Goal: Transaction & Acquisition: Purchase product/service

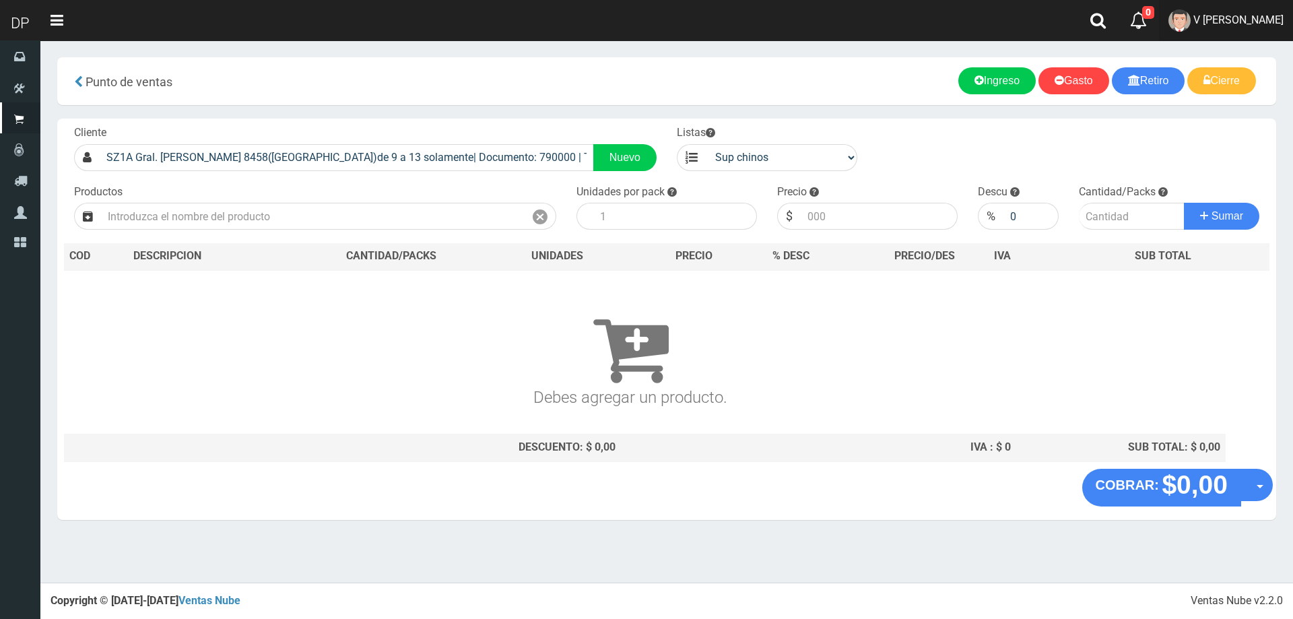
click at [1227, 23] on span "V Maria Graciela vargas" at bounding box center [1238, 19] width 90 height 13
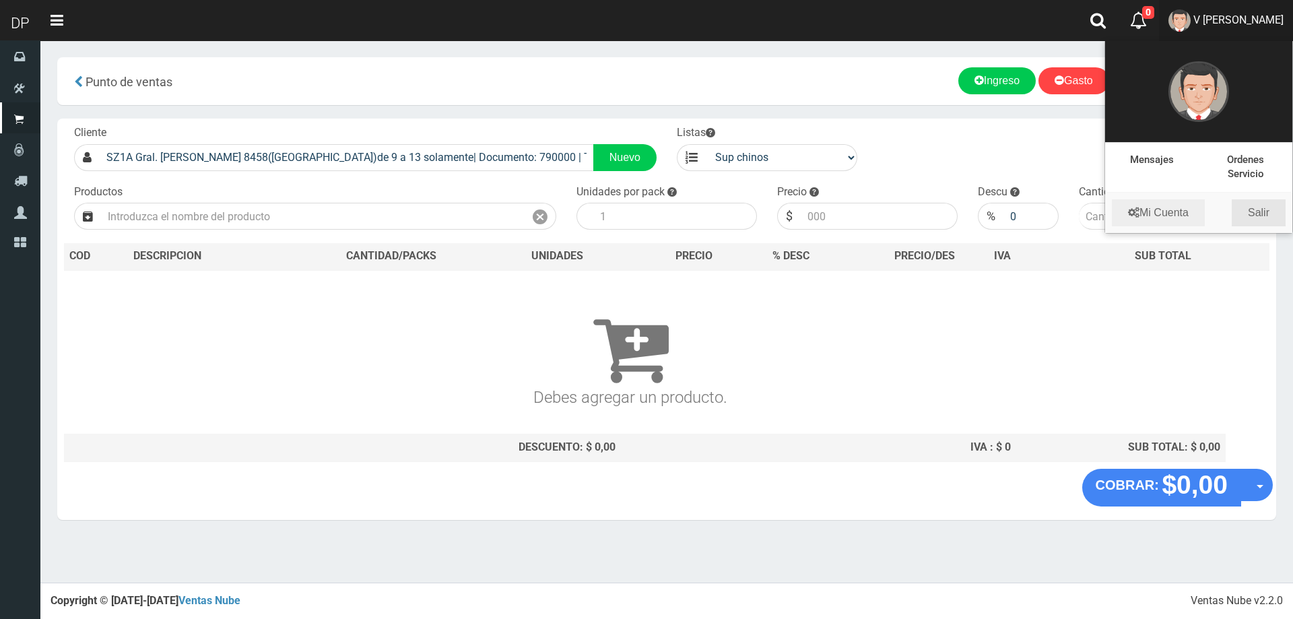
drag, startPoint x: 1239, startPoint y: 217, endPoint x: 1240, endPoint y: 208, distance: 8.8
click at [1240, 216] on link "Salir" at bounding box center [1258, 212] width 54 height 27
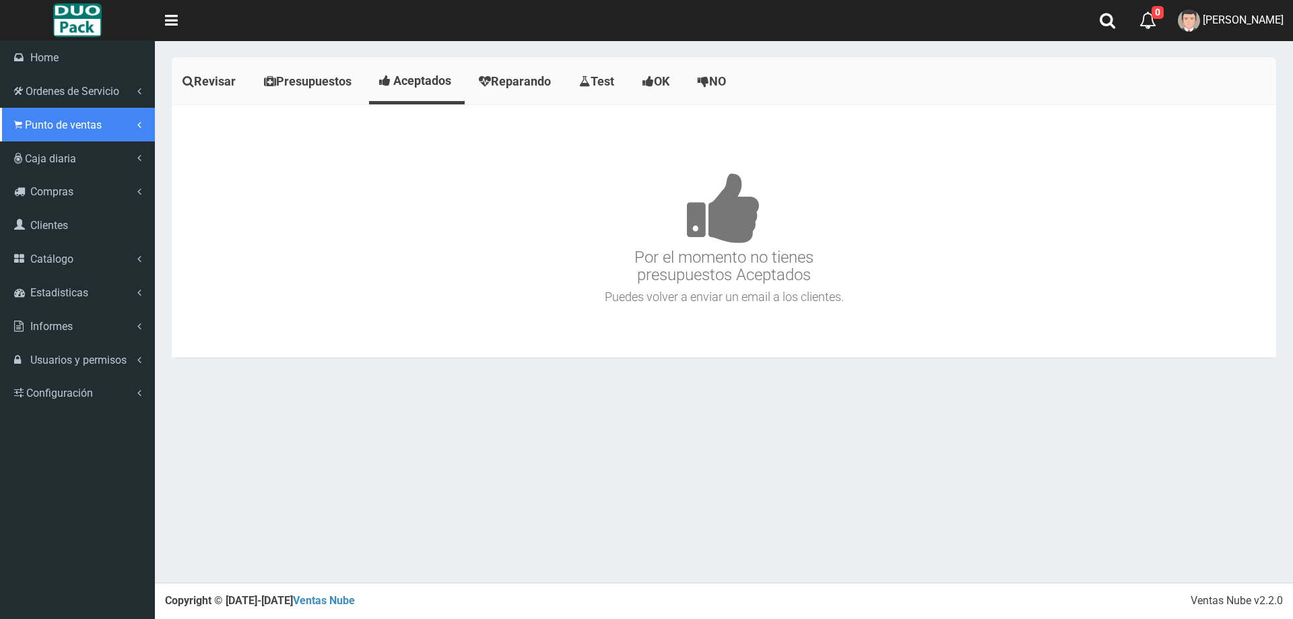
click at [42, 130] on span "Punto de ventas" at bounding box center [63, 124] width 77 height 13
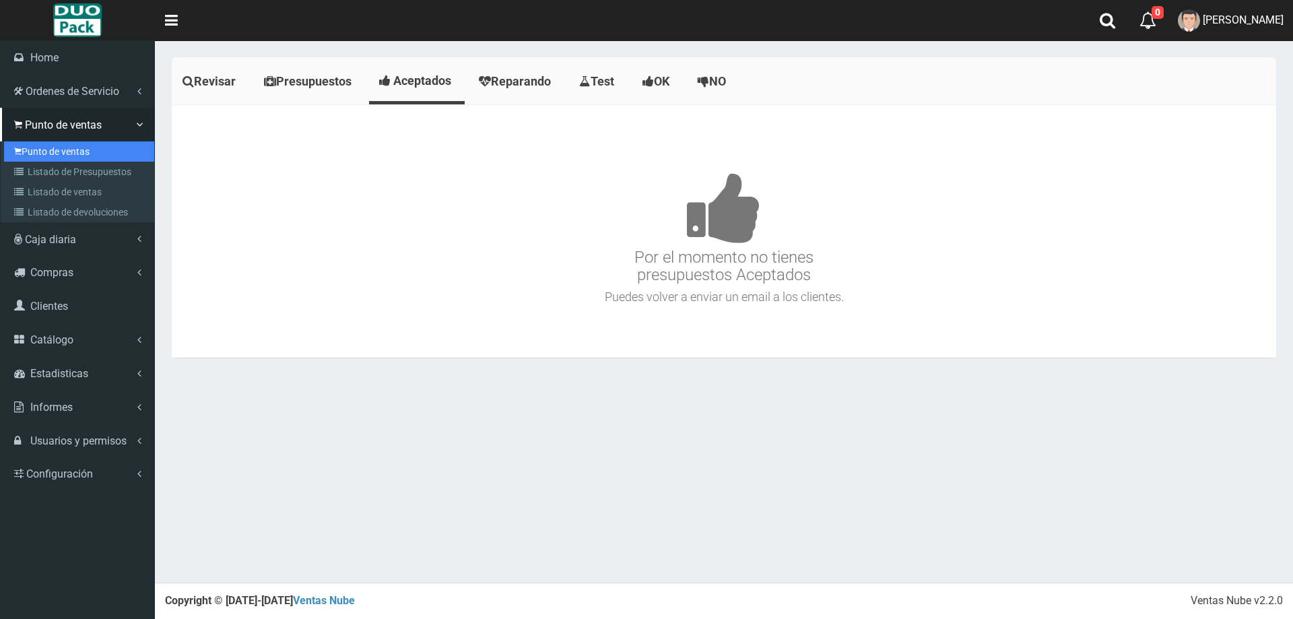
click at [65, 151] on link "Punto de ventas" at bounding box center [79, 151] width 150 height 20
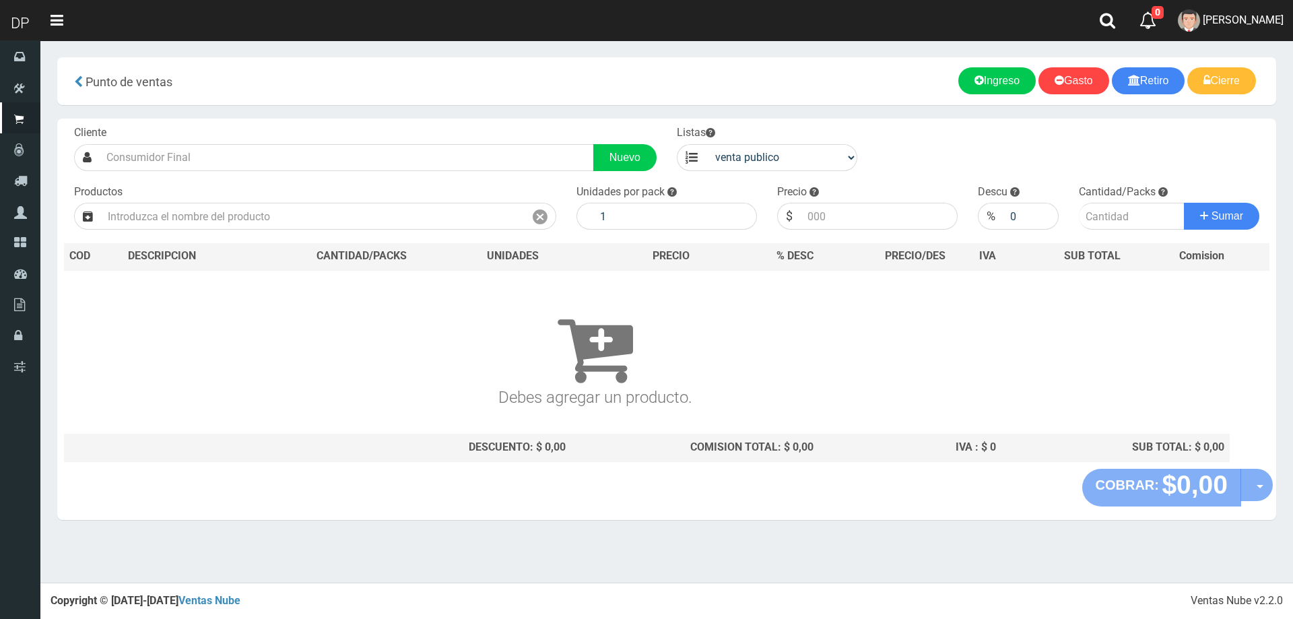
click at [172, 163] on input "text" at bounding box center [347, 157] width 494 height 27
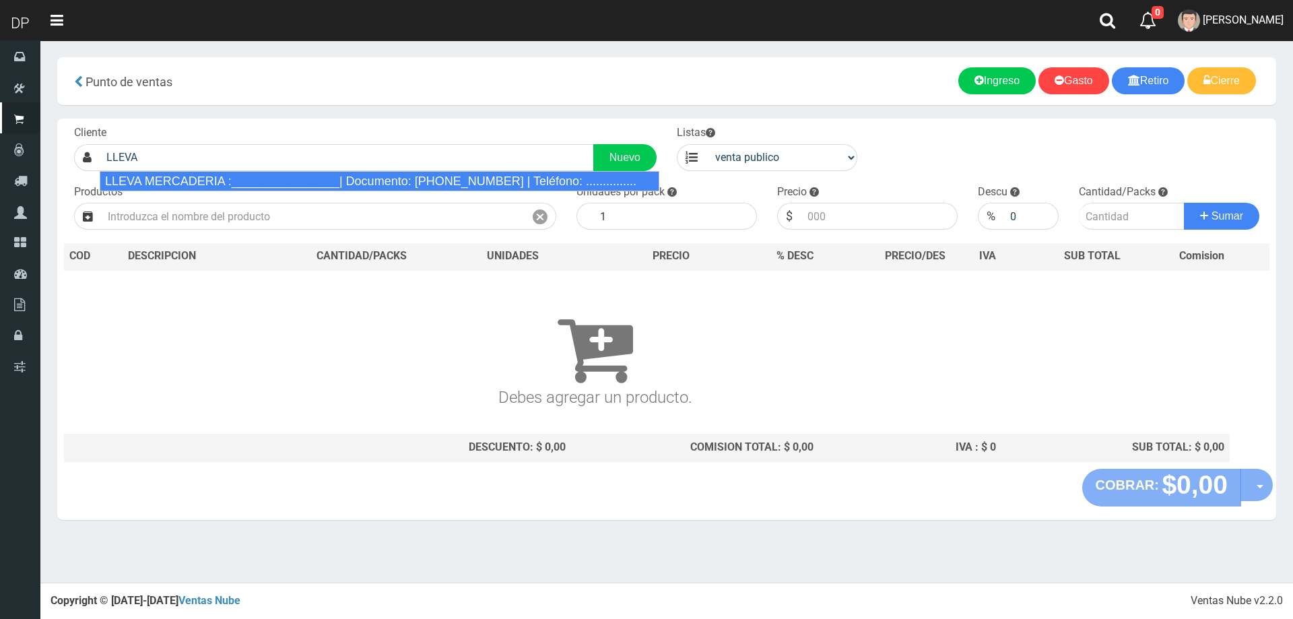
click at [172, 186] on div "LLEVA MERCADERIA :________________| Documento: 01111111111111111111 | Teléfono:…" at bounding box center [379, 181] width 559 height 20
type input "LLEVA MERCADERIA :________________| Documento: 01111111111111111111 | Teléfono:…"
select select "2"
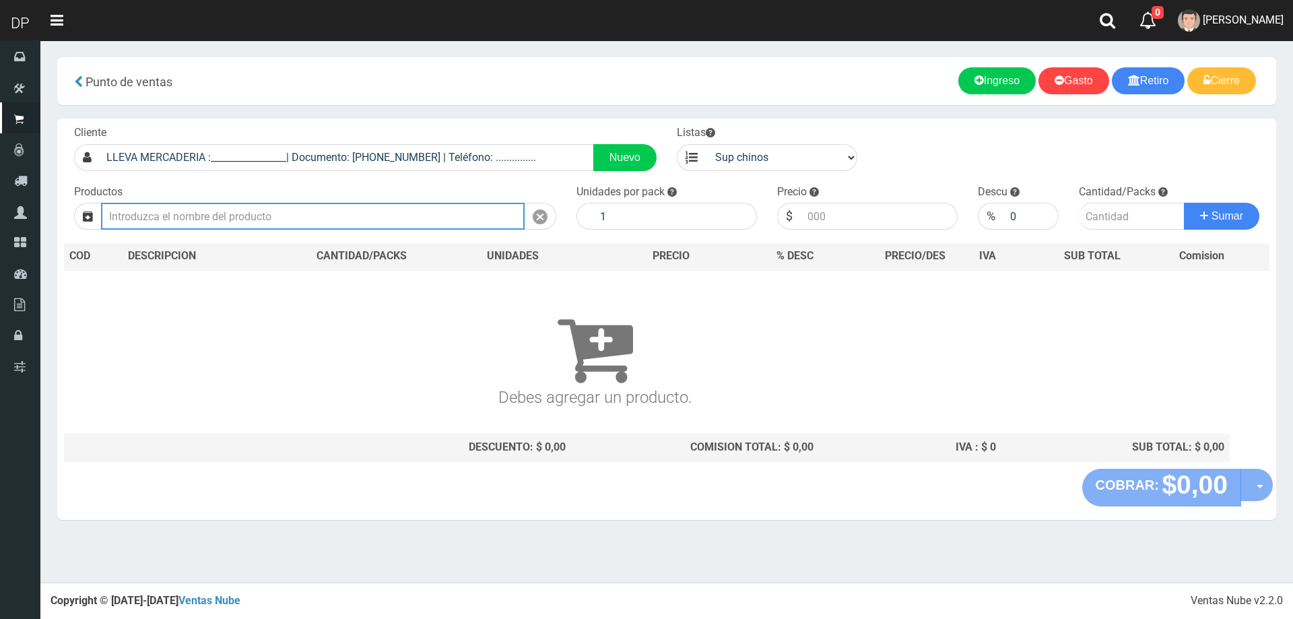
click at [174, 209] on input "text" at bounding box center [312, 216] width 423 height 27
type input "W"
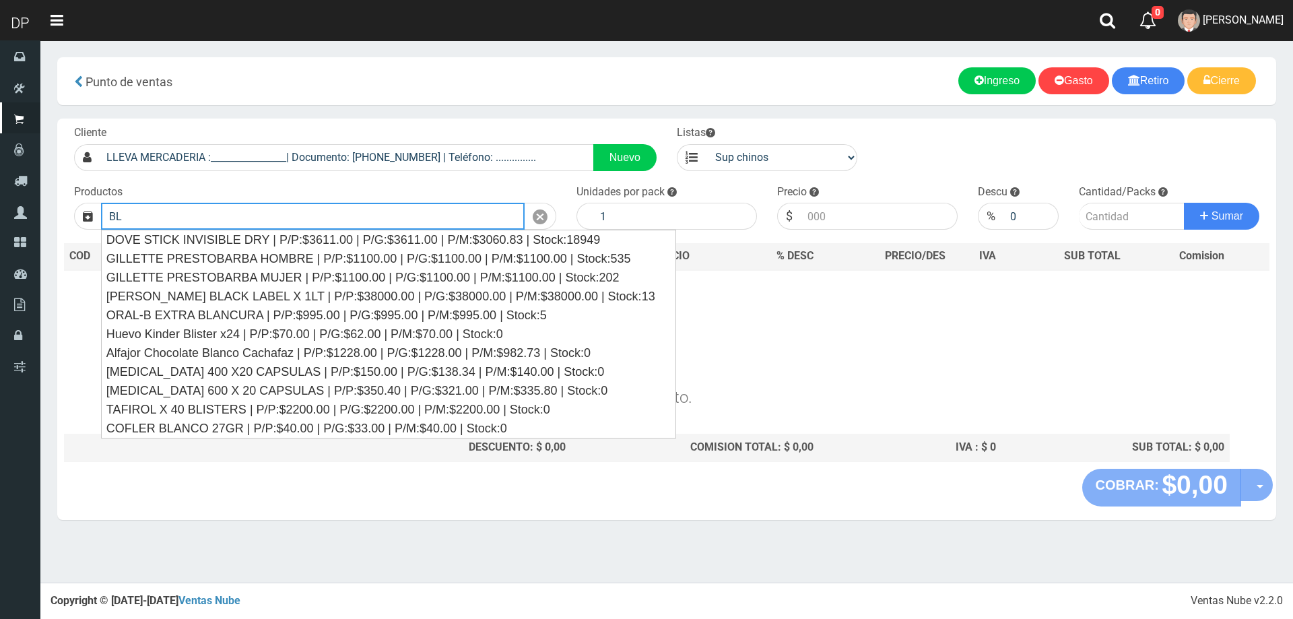
type input "B"
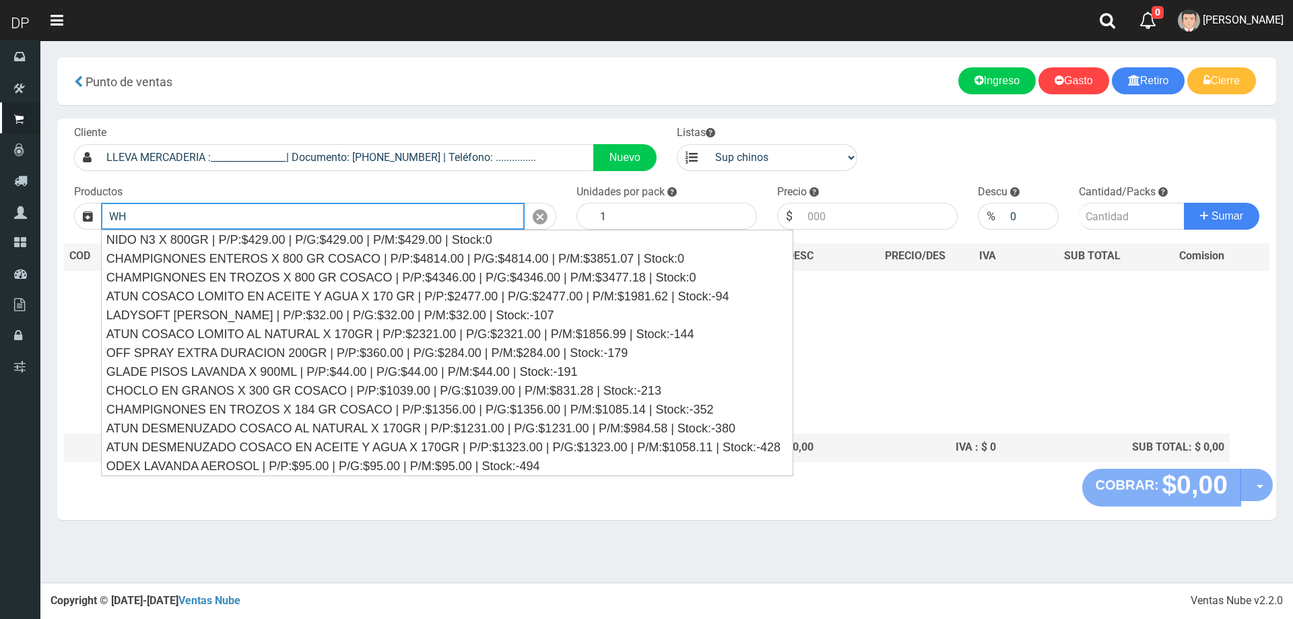
type input "W"
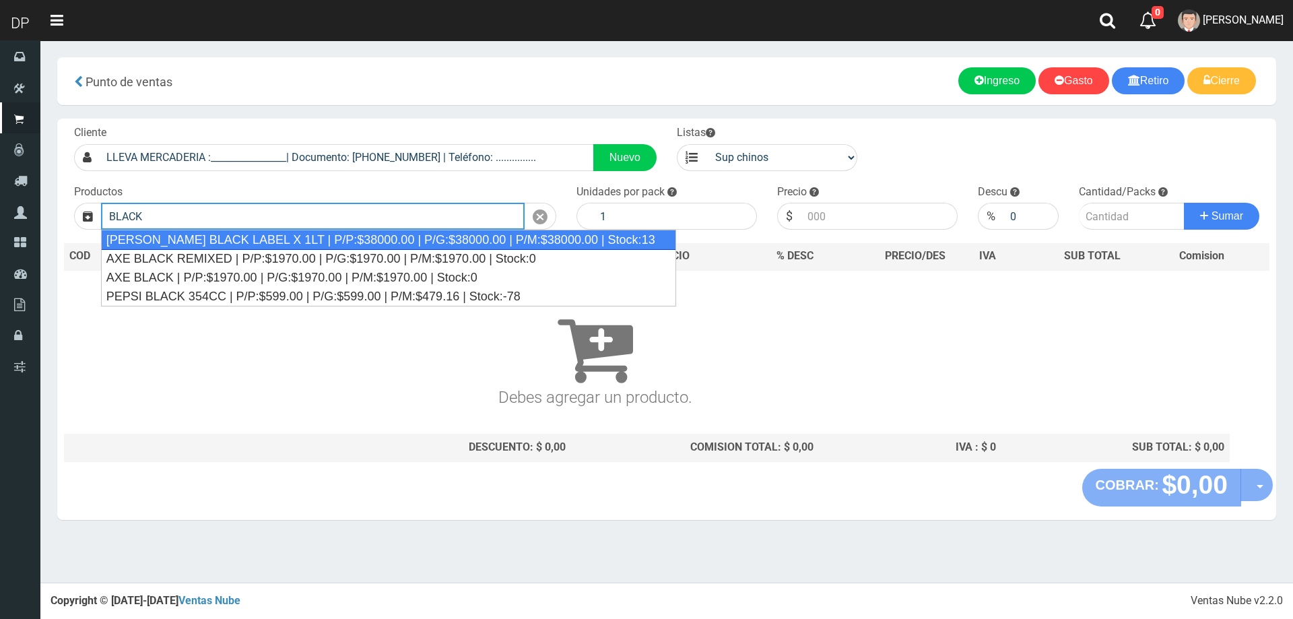
click at [234, 234] on div "JOHNNIE WALKER BLACK LABEL X 1LT | P/P:$38000.00 | P/G:$38000.00 | P/M:$38000.0…" at bounding box center [388, 240] width 575 height 20
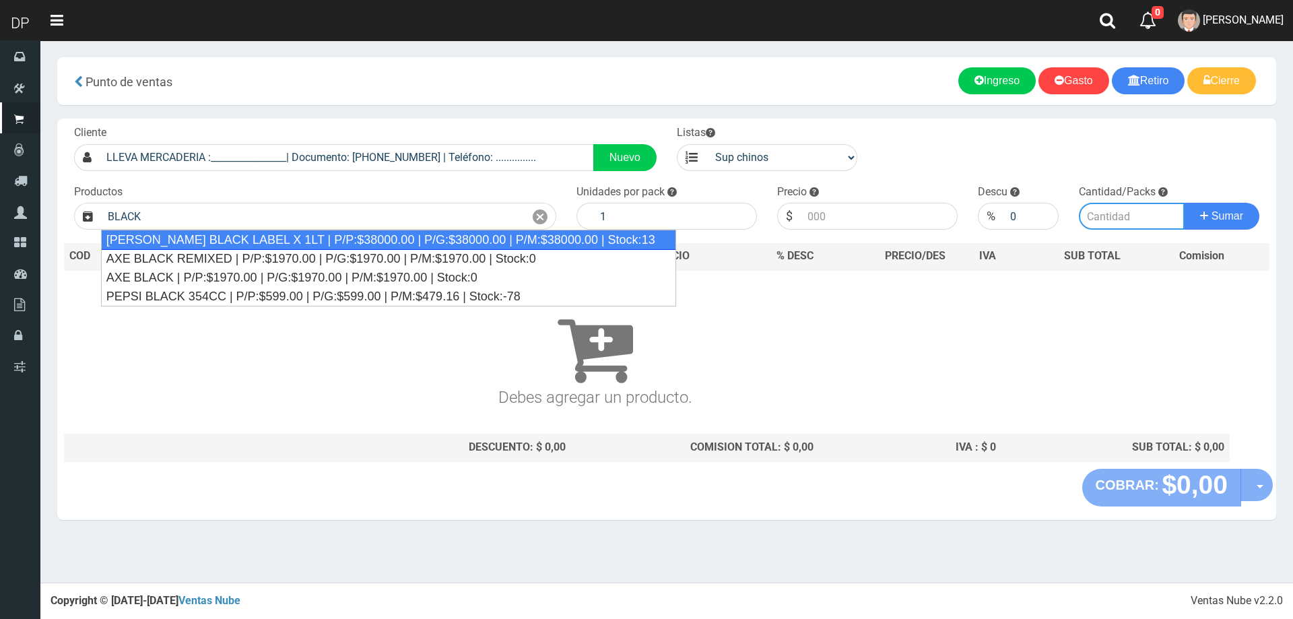
type input "JOHNNIE WALKER BLACK LABEL X 1LT | P/P:$38000.00 | P/G:$38000.00 | P/M:$38000.0…"
type input "38000.00"
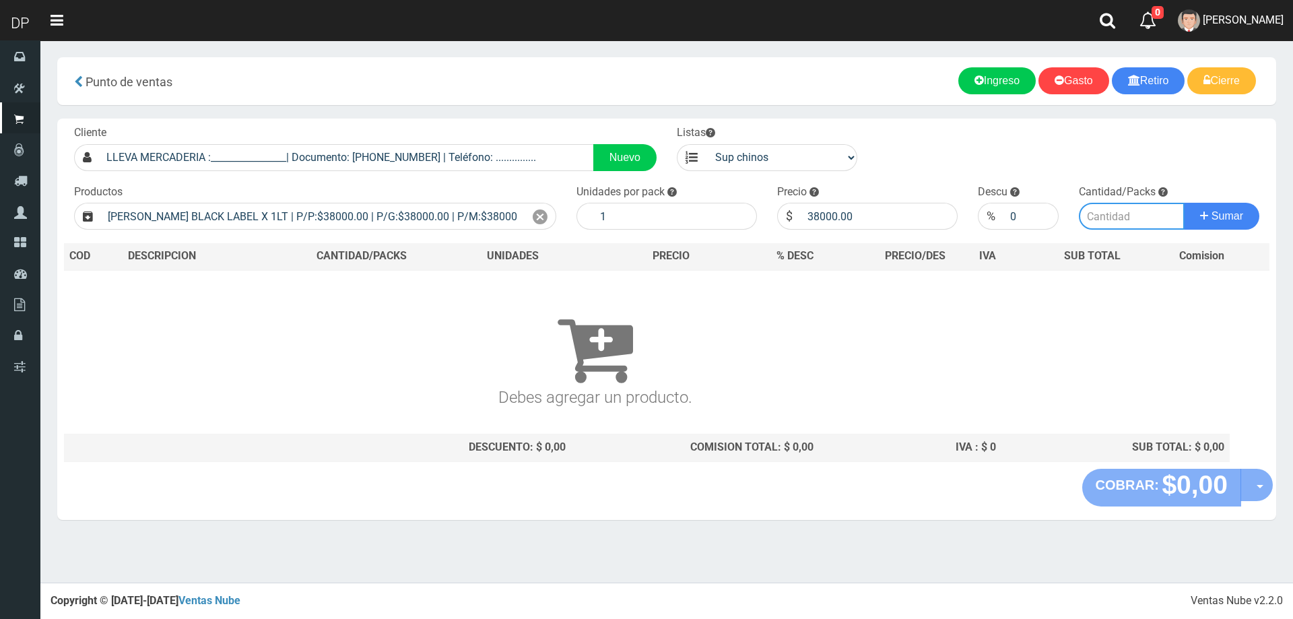
click at [1093, 211] on input "number" at bounding box center [1131, 216] width 106 height 27
type input "1"
click at [1183, 203] on button "Sumar" at bounding box center [1220, 216] width 75 height 27
type input "1"
click at [1183, 203] on button "Sumar" at bounding box center [1220, 216] width 75 height 27
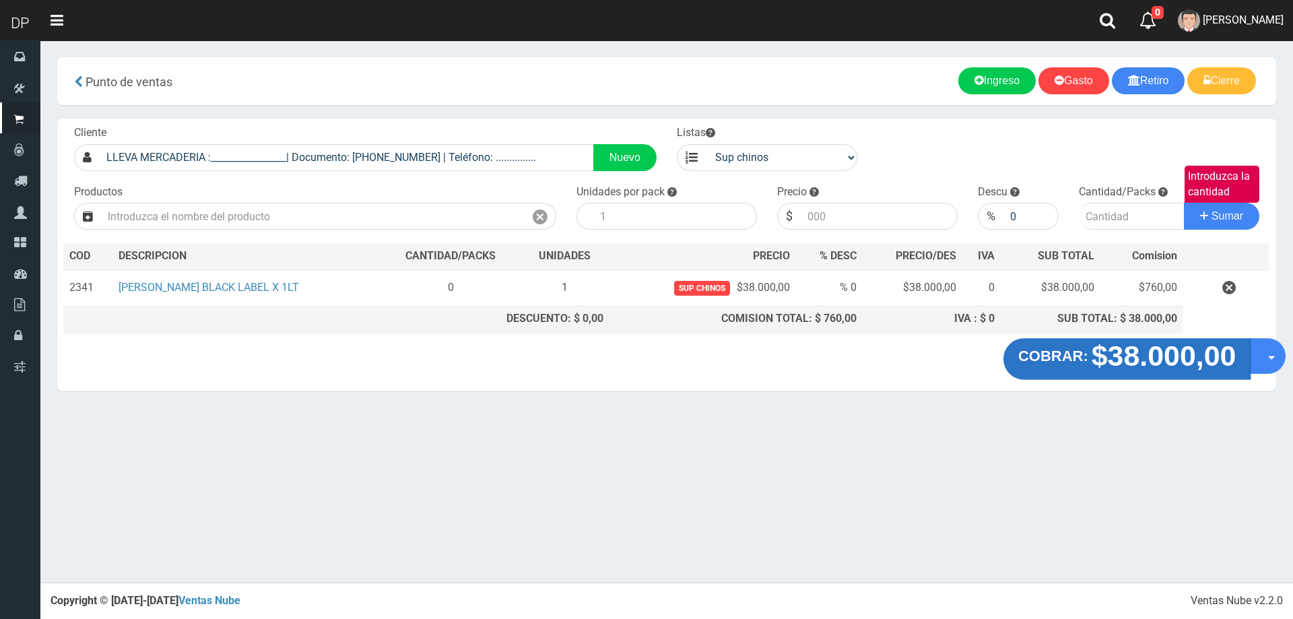
click at [1194, 361] on strong "$38.000,00" at bounding box center [1163, 355] width 145 height 32
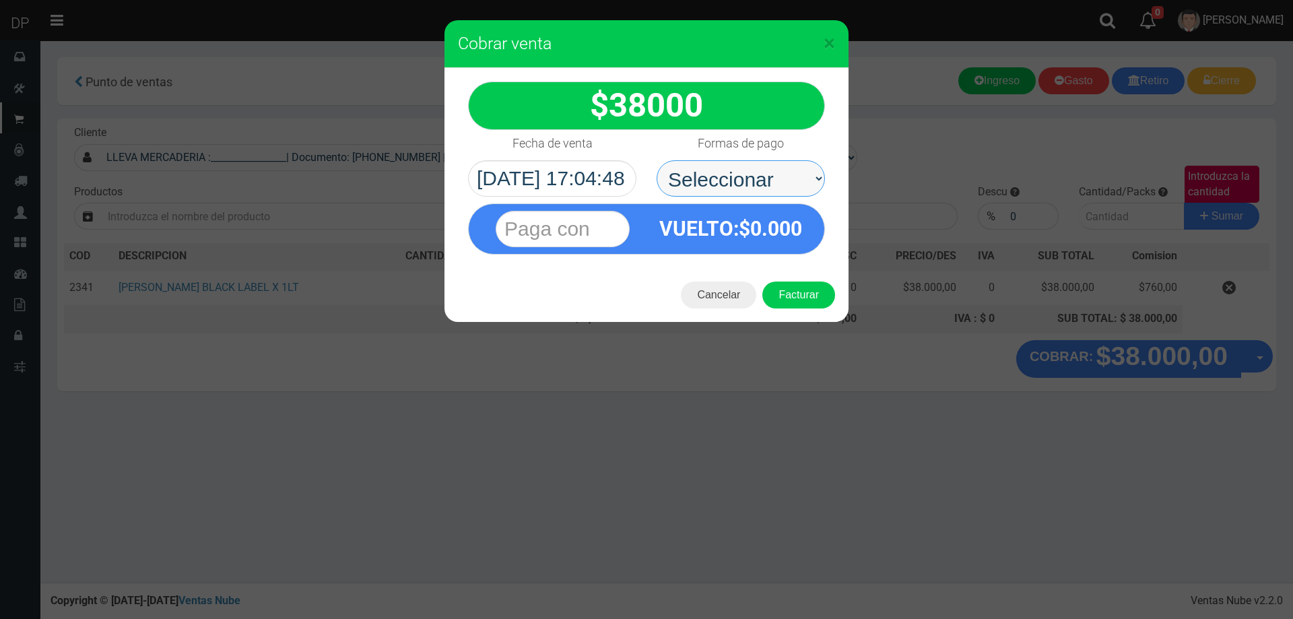
click at [730, 164] on select "Seleccionar Efectivo Tarjeta de Crédito Depósito Débito" at bounding box center [740, 178] width 168 height 36
select select "Efectivo"
click at [656, 160] on select "Seleccionar Efectivo Tarjeta de Crédito Depósito Débito" at bounding box center [740, 178] width 168 height 36
click at [811, 290] on button "Facturar" at bounding box center [798, 294] width 73 height 27
